Goal: Task Accomplishment & Management: Manage account settings

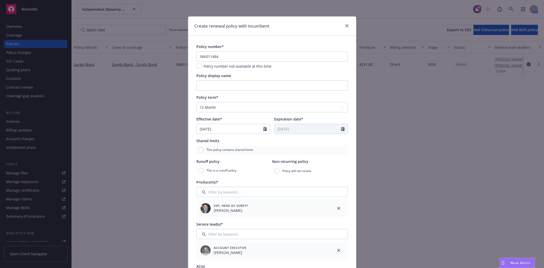
select select "12"
select select "CA"
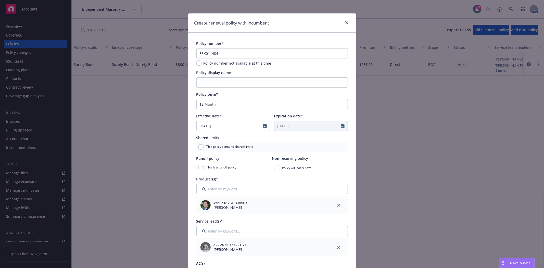
scroll to position [1, 0]
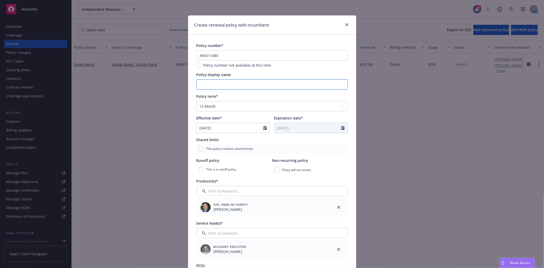
click at [249, 86] on input "Policy display name" at bounding box center [272, 84] width 152 height 10
type textarea "x"
type input "S"
type textarea "x"
type input "St"
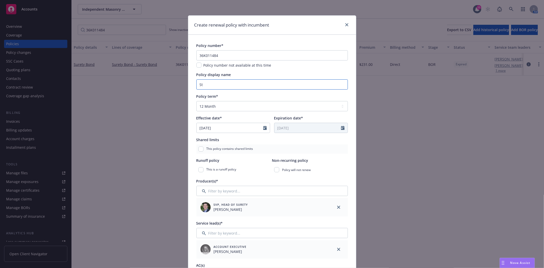
type textarea "x"
type input "Sta"
type textarea "x"
type input "Stat"
type textarea "x"
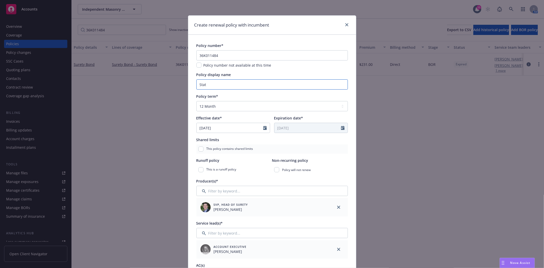
type input "State"
type textarea "x"
type input "State"
type textarea "x"
type input "State o"
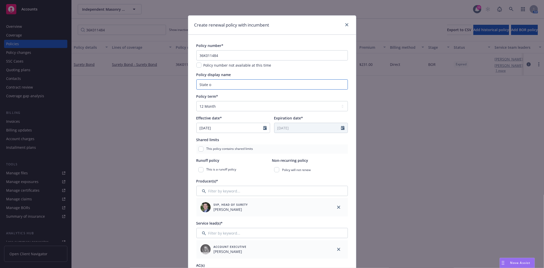
type textarea "x"
type input "State of"
type textarea "x"
type input "State of"
type textarea "x"
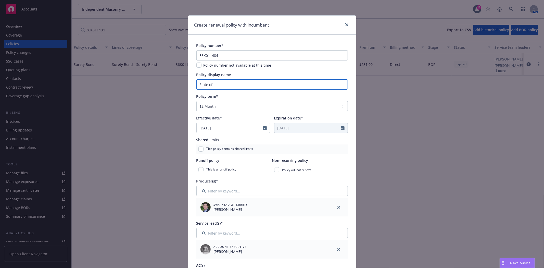
type input "State of C"
type textarea "x"
type input "State of CA"
type textarea "x"
type input "State of CA"
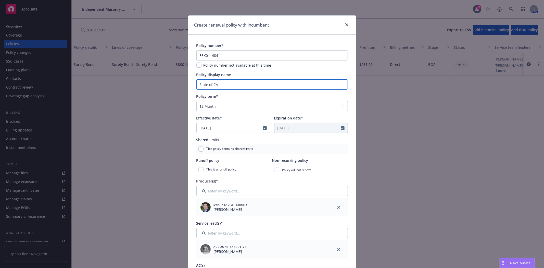
type textarea "x"
type input "State of CA -"
type textarea "x"
type input "State of CA -"
type textarea "x"
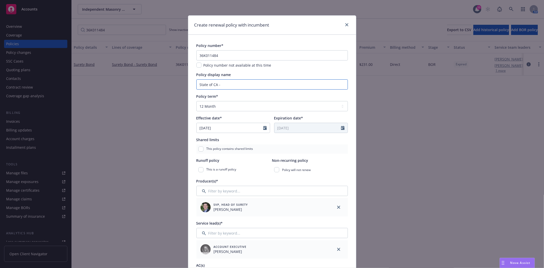
type input "State of CA - C"
type textarea "x"
type input "State of CA - Co"
type textarea "x"
type input "State of CA - Con"
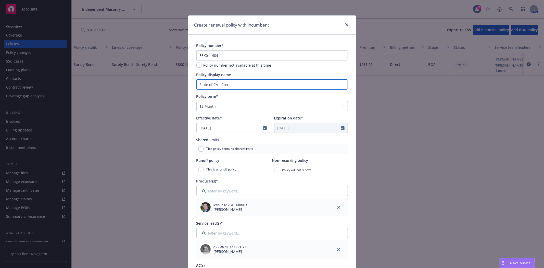
type textarea "x"
type input "State of CA - Cont"
type textarea "x"
type input "State of CA - Contr"
type textarea "x"
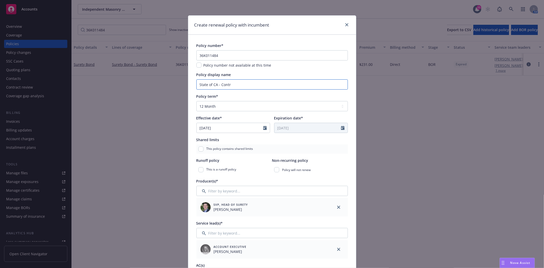
type input "State of CA - Contra"
type textarea "x"
type input "State of CA - Contrac"
type textarea "x"
type input "State of CA - Contract"
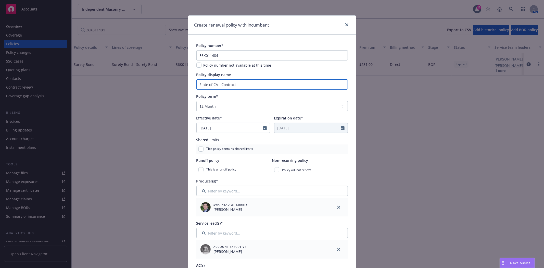
type textarea "x"
type input "State of CA - Contracto"
type textarea "x"
type input "State of CA - Contractor"
type textarea "x"
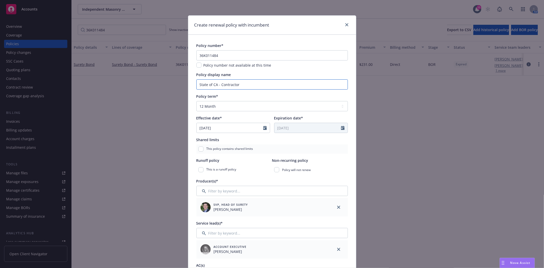
type input "State of CA - Contractor'"
type textarea "x"
type input "State of CA - Contractor's"
type textarea "x"
type input "State of CA - Contractor's"
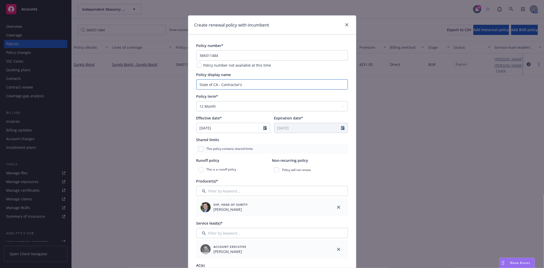
type textarea "x"
type input "State of CA - Contractor's S"
type textarea "x"
type input "State of CA - Contractor's St"
type textarea "x"
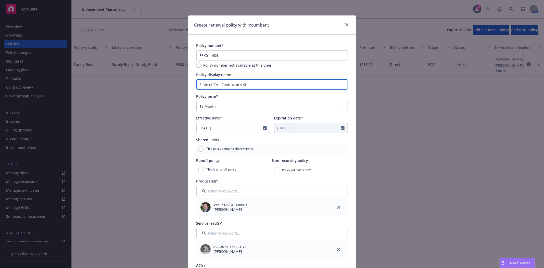
type input "State of CA - Contractor's Sta"
type textarea "x"
type input "State of CA - Contractor's Stat"
type textarea "x"
type input "State of CA - Contractor's State"
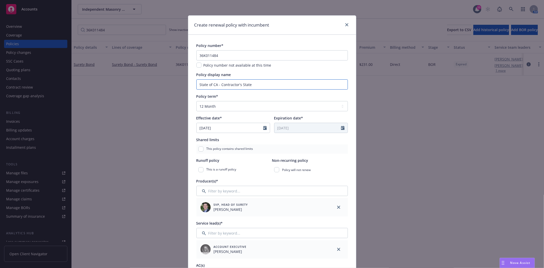
type textarea "x"
type input "State of CA - Contractor's State"
type textarea "x"
type input "State of CA - Contractor's State L"
type textarea "x"
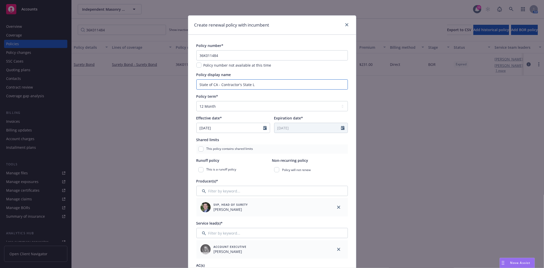
type input "State of CA - Contractor's State Li"
type textarea "x"
type input "State of CA - Contractor's State Lic"
type textarea "x"
type input "State of CA - Contractor's State Lice"
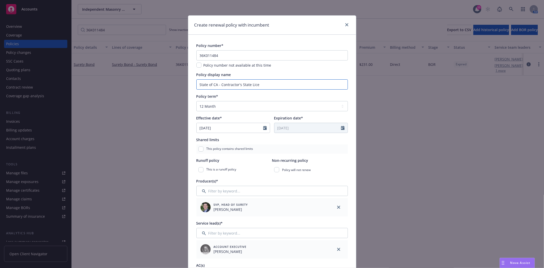
type textarea "x"
type input "State of CA - Contractor's State Licens"
type textarea "x"
type input "State of CA - Contractor's State License"
type textarea "x"
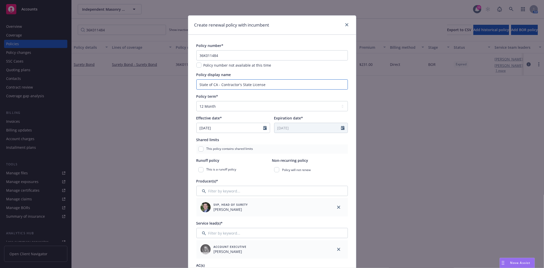
type input "State of CA - Contractor's State License"
type textarea "x"
type input "State of CA - Contractor's State License B"
type textarea "x"
type input "State of CA - Contractor's State License Bi"
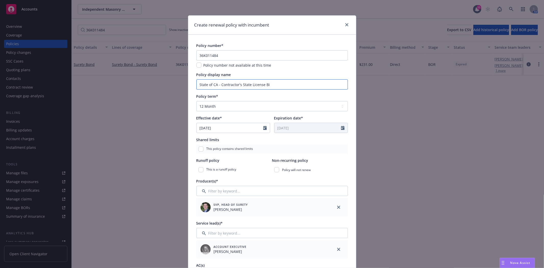
type textarea "x"
type input "State of CA - Contractor's State License B"
type textarea "x"
type input "State of CA - Contractor's State License Bo"
type textarea "x"
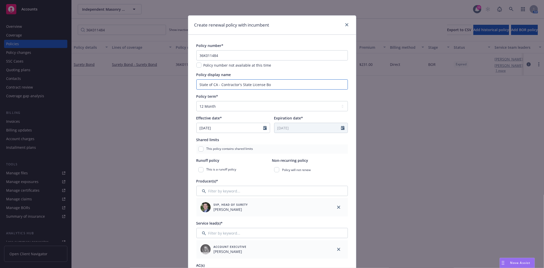
type input "State of CA - Contractor's State License Boa"
type textarea "x"
type input "State of CA - Contractor's State License Boar"
type textarea "x"
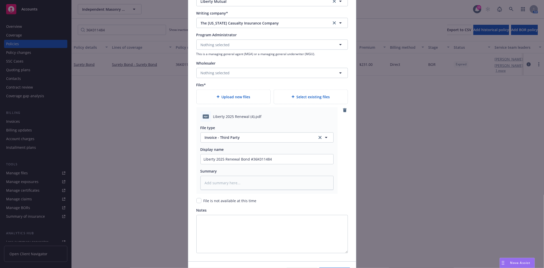
scroll to position [540, 0]
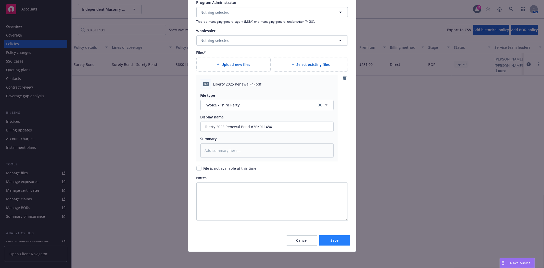
type input "State of CA - Contractor's State License Board"
click at [326, 238] on button "Save" at bounding box center [334, 240] width 31 height 10
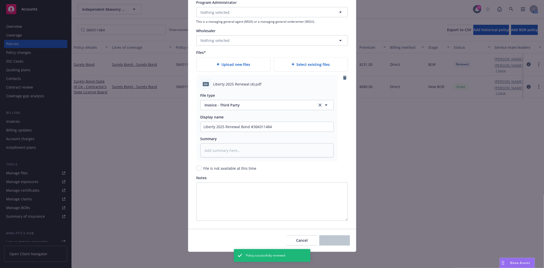
type textarea "x"
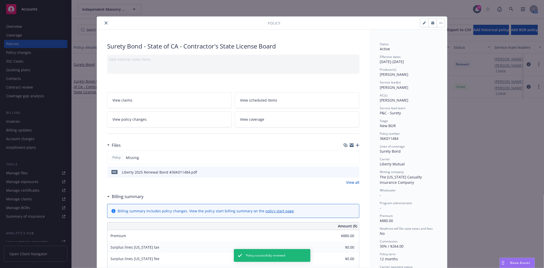
click at [105, 23] on icon "close" at bounding box center [106, 22] width 3 height 3
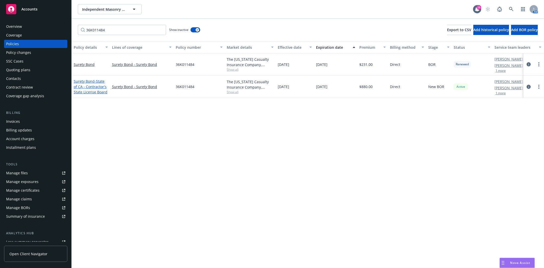
click at [82, 84] on span "- State of CA - Contractor's State License Board" at bounding box center [91, 87] width 34 height 16
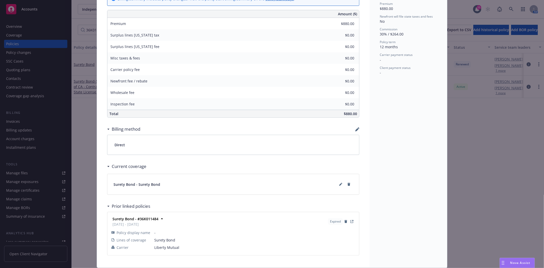
scroll to position [229, 0]
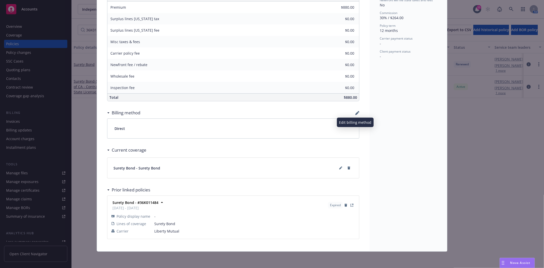
click at [355, 111] on icon "button" at bounding box center [357, 113] width 4 height 4
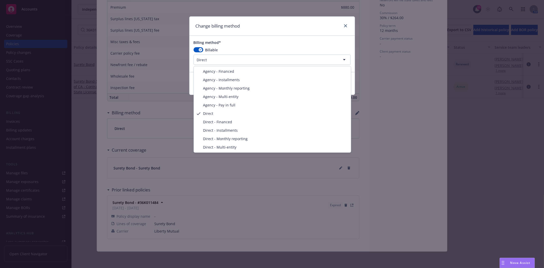
click at [215, 60] on html "Accounts Overview Coverage Policies Policy changes SSC Cases Quoting plans Cont…" at bounding box center [272, 134] width 544 height 268
select select "AGENCY_PAY_IN_FULL"
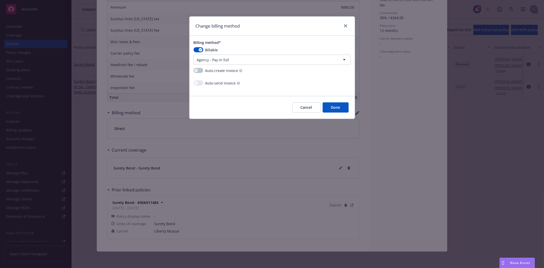
click at [343, 109] on button "Done" at bounding box center [336, 107] width 26 height 10
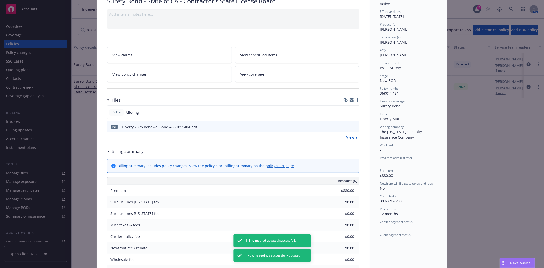
scroll to position [0, 0]
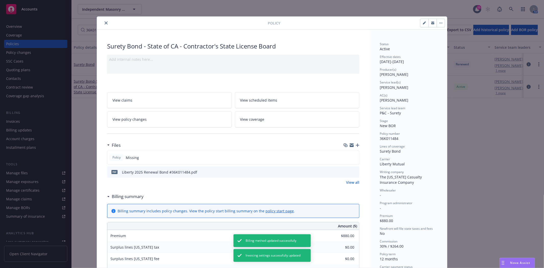
click at [105, 22] on icon "close" at bounding box center [106, 22] width 3 height 3
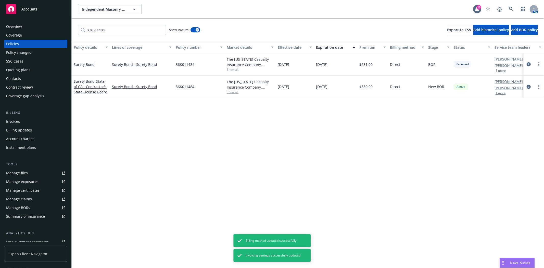
click at [31, 117] on div "Invoices" at bounding box center [35, 121] width 59 height 8
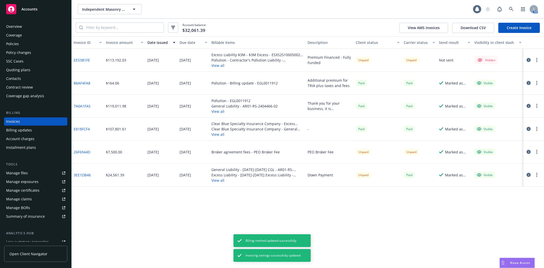
click at [522, 28] on link "Create Invoice" at bounding box center [519, 28] width 42 height 10
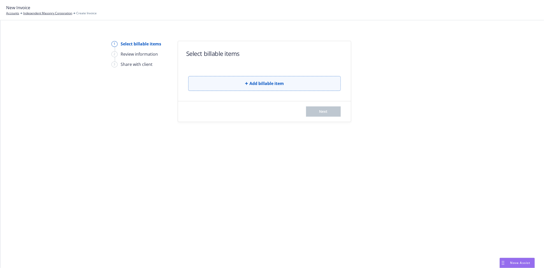
click at [214, 82] on button "Add billable item" at bounding box center [264, 83] width 153 height 15
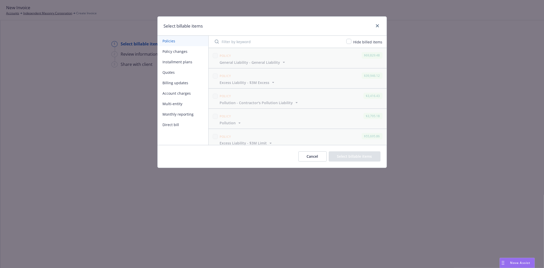
click at [180, 55] on button "Policy changes" at bounding box center [183, 51] width 51 height 10
click at [169, 37] on button "Policies" at bounding box center [183, 41] width 51 height 10
click at [241, 38] on input "Filter by keyword" at bounding box center [278, 41] width 132 height 10
type input "36"
click at [214, 55] on input "checkbox" at bounding box center [215, 55] width 5 height 5
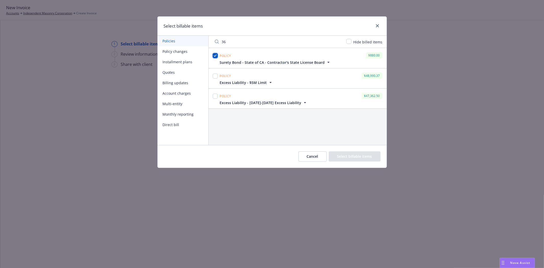
checkbox input "true"
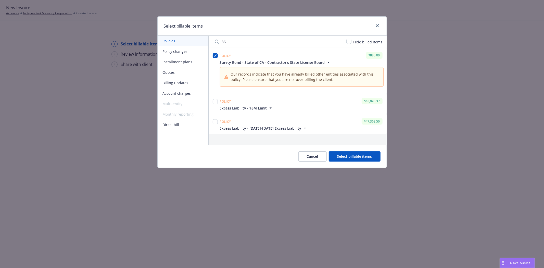
click at [350, 157] on button "Select billable items" at bounding box center [355, 156] width 52 height 10
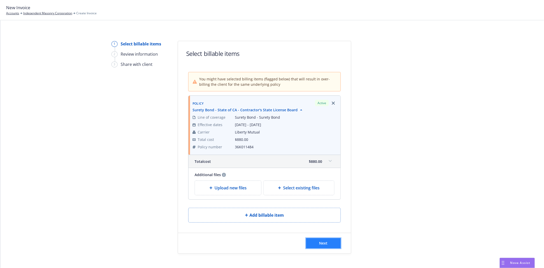
click at [329, 243] on button "Next" at bounding box center [323, 243] width 35 height 10
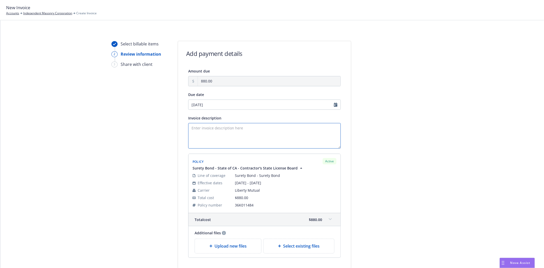
click at [207, 135] on textarea "Invoice description" at bounding box center [264, 136] width 153 height 26
click at [239, 124] on textarea "Invoice description" at bounding box center [264, 136] width 153 height 26
click at [412, 206] on div at bounding box center [396, 165] width 71 height 248
click at [190, 145] on textarea "Principal: Independent Masonry Corporation Obligee: State of CA, CLB Bond Amoun…" at bounding box center [264, 136] width 153 height 26
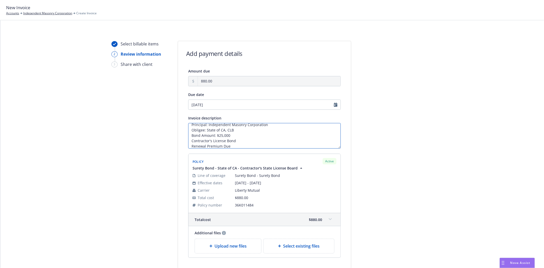
type textarea "Principal: Independent Masonry Corporation Obligee: State of CA, CLB Bond Amoun…"
click at [383, 202] on div at bounding box center [396, 165] width 71 height 248
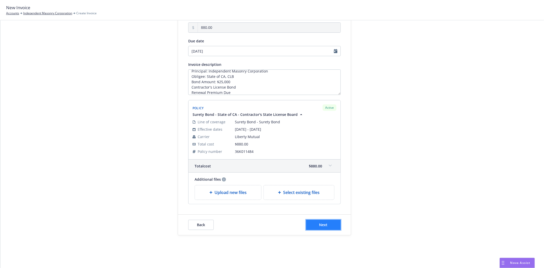
click at [327, 226] on button "Next" at bounding box center [323, 225] width 35 height 10
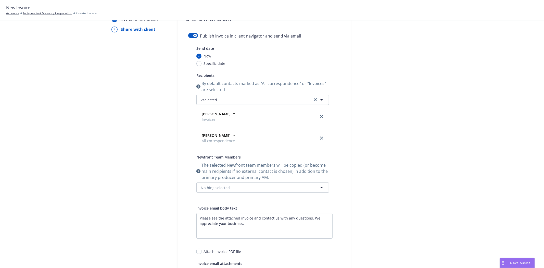
scroll to position [26, 0]
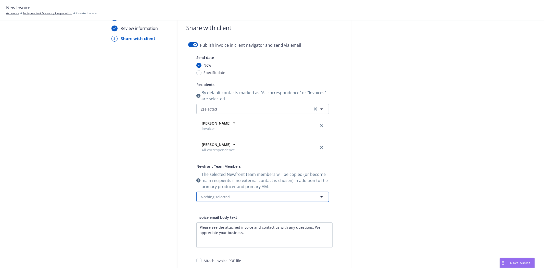
click at [220, 195] on span "Nothing selected" at bounding box center [215, 196] width 29 height 5
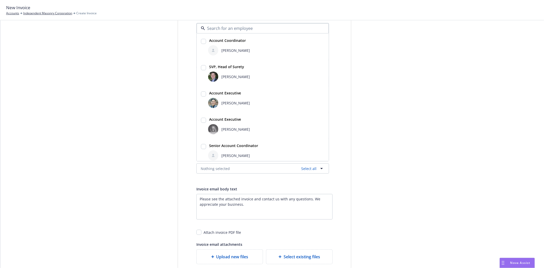
click at [230, 67] on strong "SVP, Head of Surety" at bounding box center [226, 66] width 35 height 5
checkbox input "true"
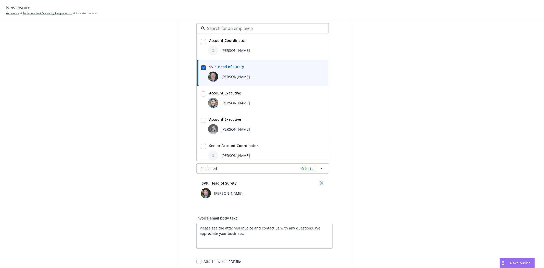
click at [223, 129] on span "[PERSON_NAME]" at bounding box center [235, 129] width 29 height 5
checkbox input "true"
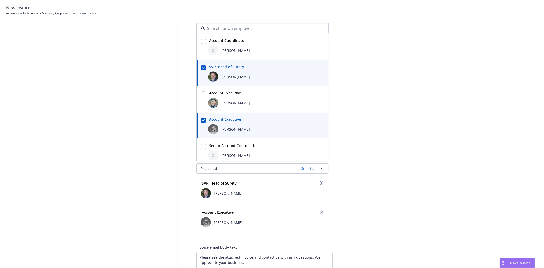
click at [223, 160] on div "[PERSON_NAME]" at bounding box center [266, 155] width 116 height 10
checkbox input "true"
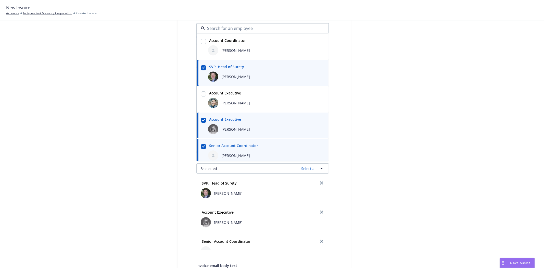
click at [118, 127] on div "Select billable items Review information 3 Share with client" at bounding box center [139, 179] width 56 height 385
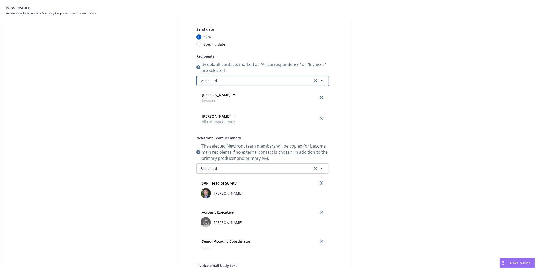
click at [212, 80] on span "2 selected" at bounding box center [209, 80] width 16 height 5
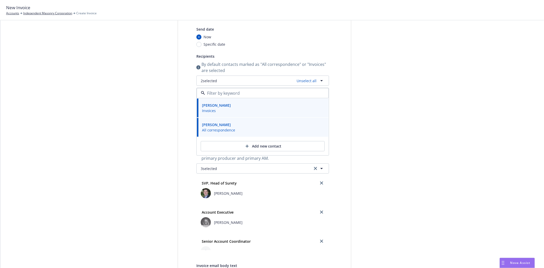
click at [83, 125] on div "Select billable items Review information 3 Share with client Share with client …" at bounding box center [272, 179] width 532 height 385
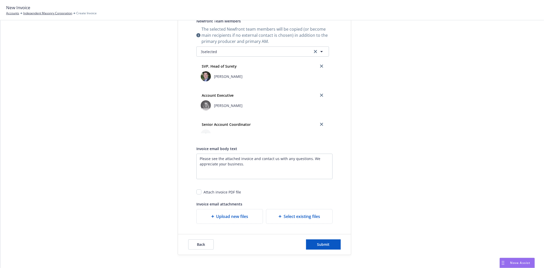
scroll to position [191, 0]
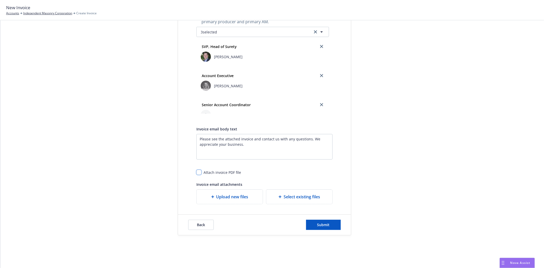
click at [196, 173] on input "checkbox" at bounding box center [198, 172] width 5 height 5
checkbox input "true"
click at [327, 228] on button "Submit" at bounding box center [323, 225] width 35 height 10
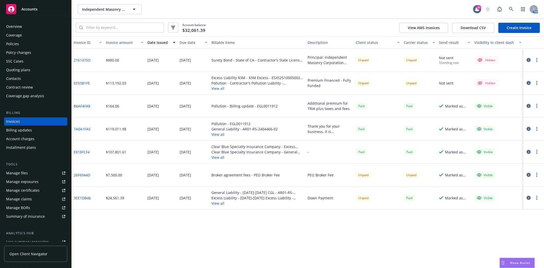
click at [537, 60] on circle "button" at bounding box center [536, 59] width 1 height 1
click at [518, 103] on link "Make it visible in client dash" at bounding box center [507, 101] width 65 height 10
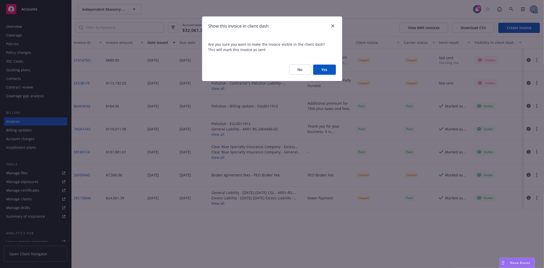
click at [332, 71] on button "Yes" at bounding box center [324, 70] width 23 height 10
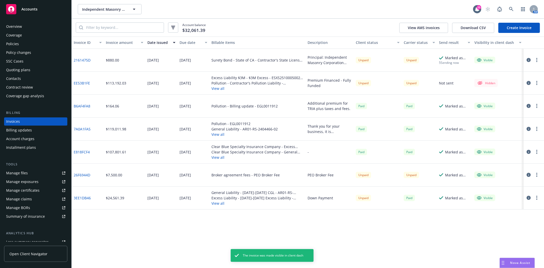
click at [539, 61] on button "button" at bounding box center [537, 60] width 6 height 6
click at [503, 123] on link "Generate invoice PDF" at bounding box center [507, 122] width 65 height 10
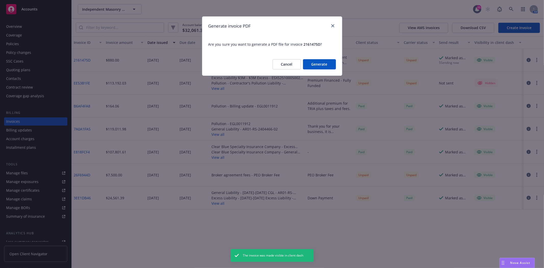
click at [321, 61] on button "Generate" at bounding box center [319, 64] width 33 height 10
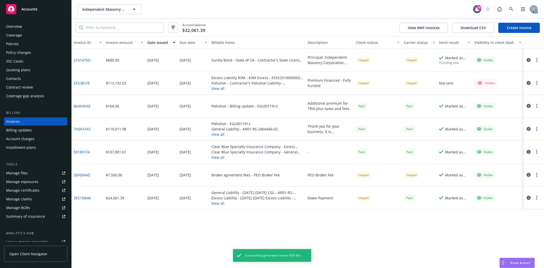
click at [537, 59] on icon "button" at bounding box center [536, 60] width 1 height 4
click at [500, 123] on link "Download invoice PDF" at bounding box center [507, 122] width 65 height 10
drag, startPoint x: 40, startPoint y: 11, endPoint x: 52, endPoint y: 11, distance: 11.5
click at [40, 11] on div "Accounts" at bounding box center [35, 9] width 59 height 10
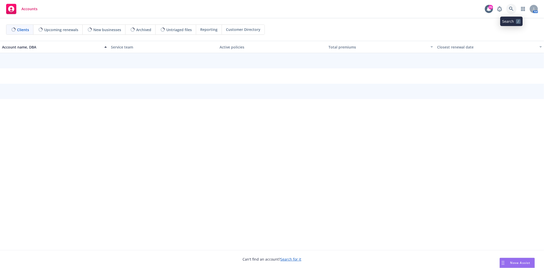
click at [513, 7] on icon at bounding box center [511, 9] width 5 height 5
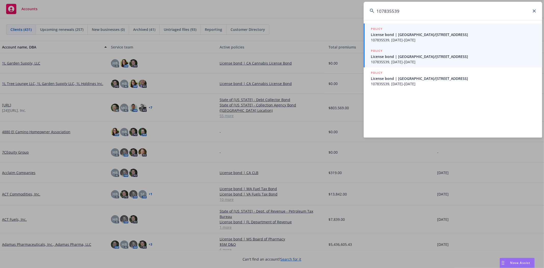
type input "107835539"
click at [401, 61] on span "107835539, 05/09/2025-05/09/2026" at bounding box center [453, 61] width 165 height 5
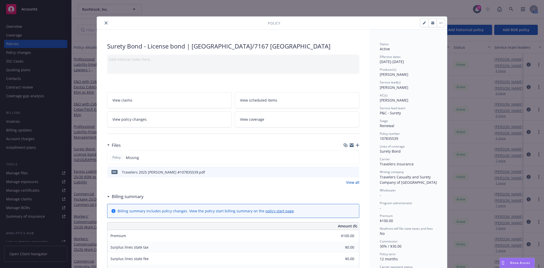
click at [105, 22] on icon "close" at bounding box center [106, 22] width 3 height 3
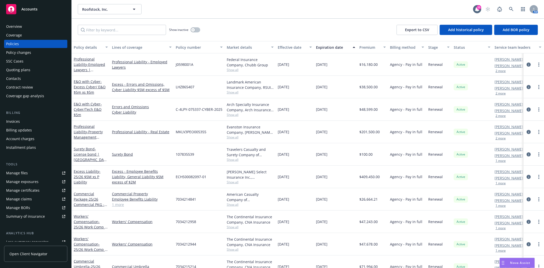
click at [21, 123] on div "Invoices" at bounding box center [35, 121] width 59 height 8
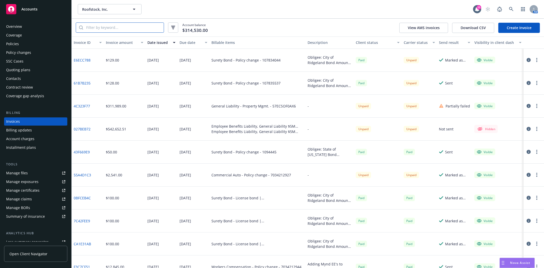
click at [118, 31] on input "search" at bounding box center [123, 28] width 81 height 10
type input "107835539"
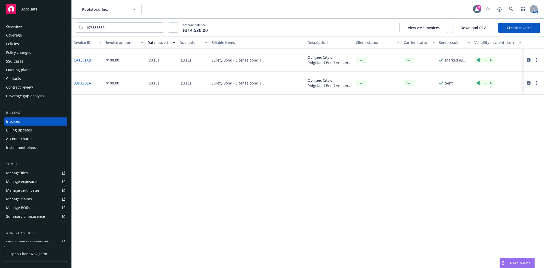
click at [76, 59] on link "CA1E31AB" at bounding box center [82, 59] width 17 height 5
